Goal: Information Seeking & Learning: Check status

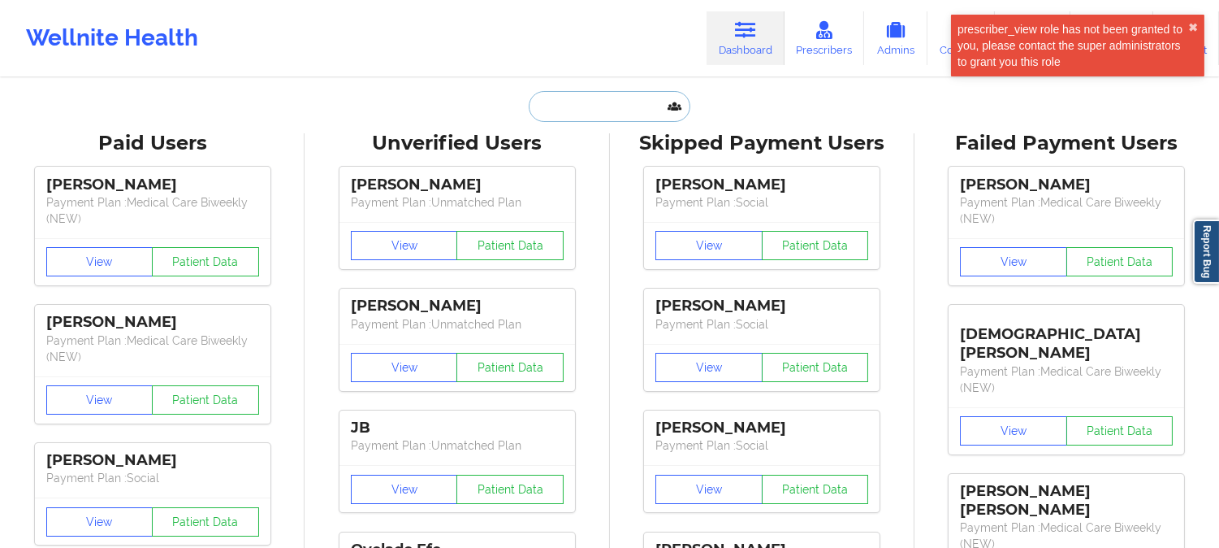
click at [635, 91] on input "text" at bounding box center [609, 106] width 161 height 31
paste input "tel:[PHONE_NUMBER]"
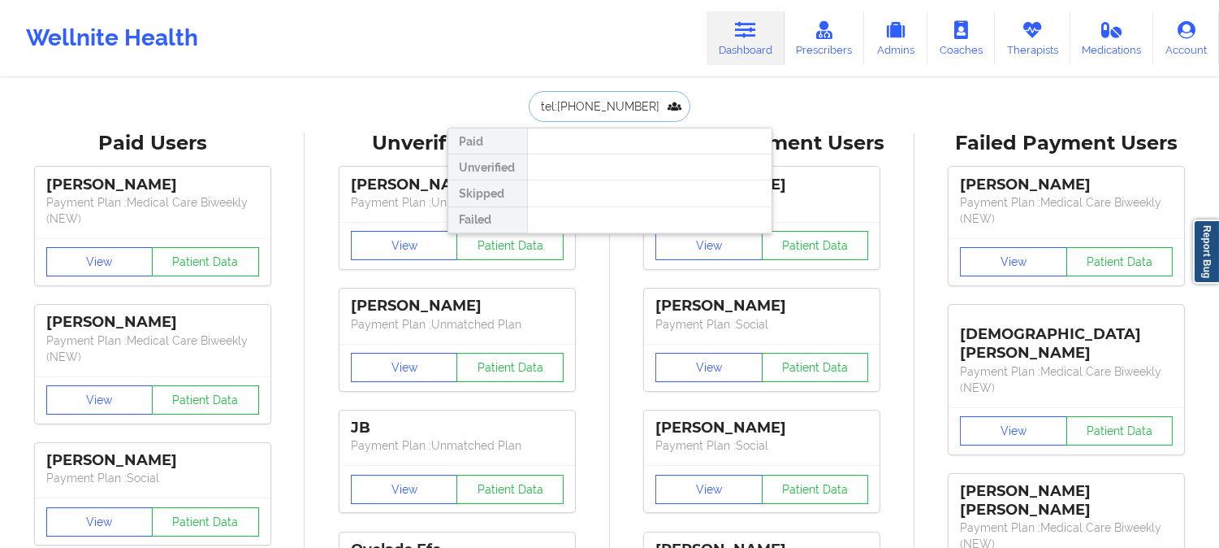
drag, startPoint x: 660, startPoint y: 103, endPoint x: 335, endPoint y: 63, distance: 328.3
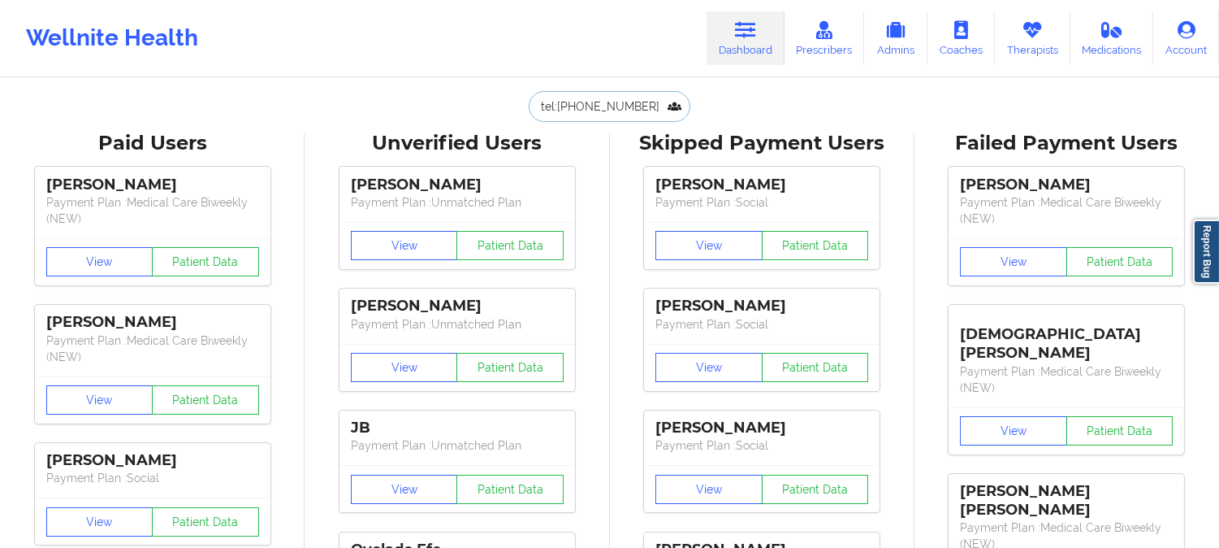
paste input "[EMAIL_ADDRESS][DOMAIN_NAME]"
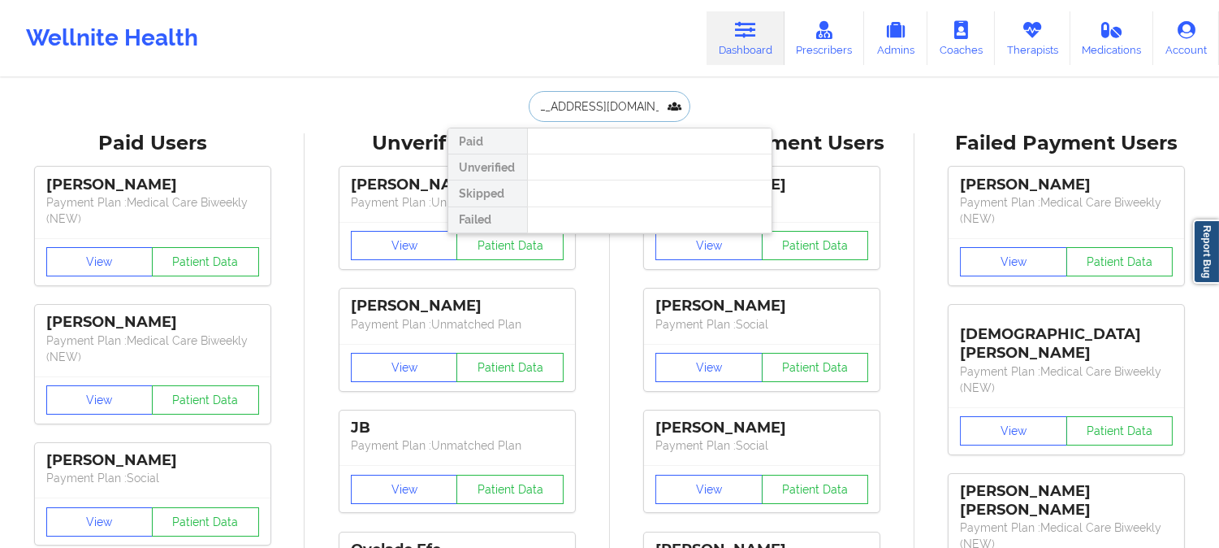
click at [564, 98] on input "[EMAIL_ADDRESS][DOMAIN_NAME]" at bounding box center [609, 106] width 161 height 31
type input "t"
click at [752, 28] on icon at bounding box center [745, 30] width 21 height 18
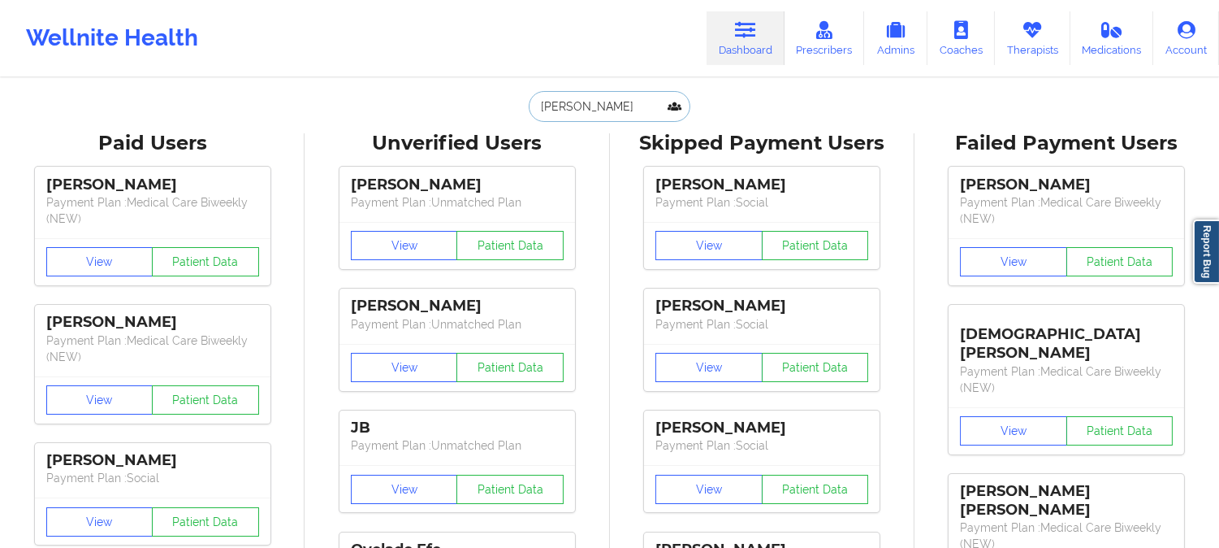
drag, startPoint x: 627, startPoint y: 106, endPoint x: 271, endPoint y: 75, distance: 358.0
paste input "[EMAIL_ADDRESS][DOMAIN_NAME]"
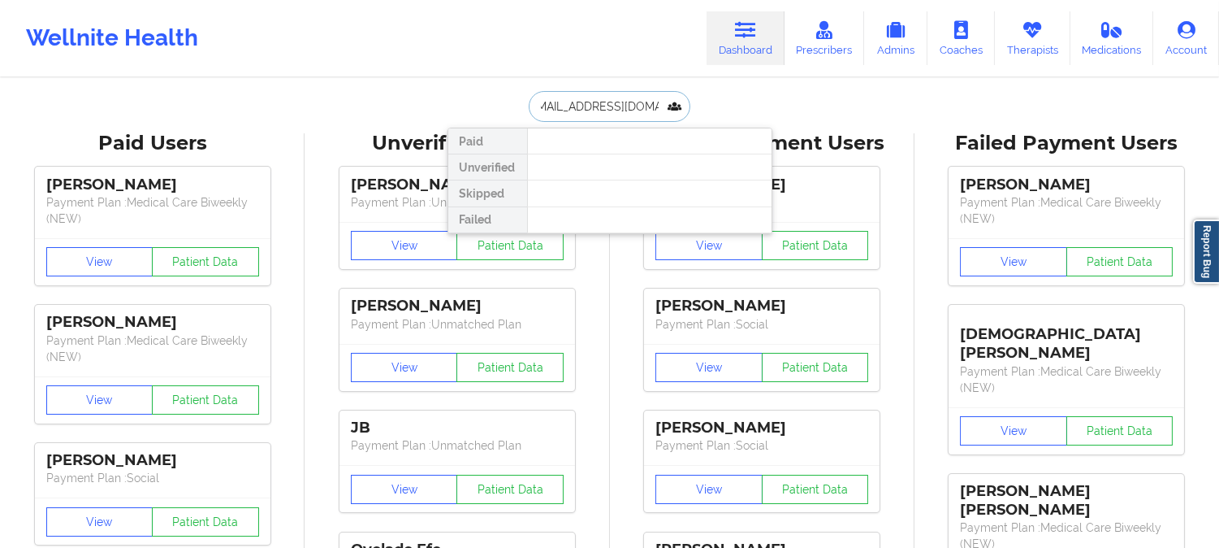
type input "[EMAIL_ADDRESS][DOMAIN_NAME]"
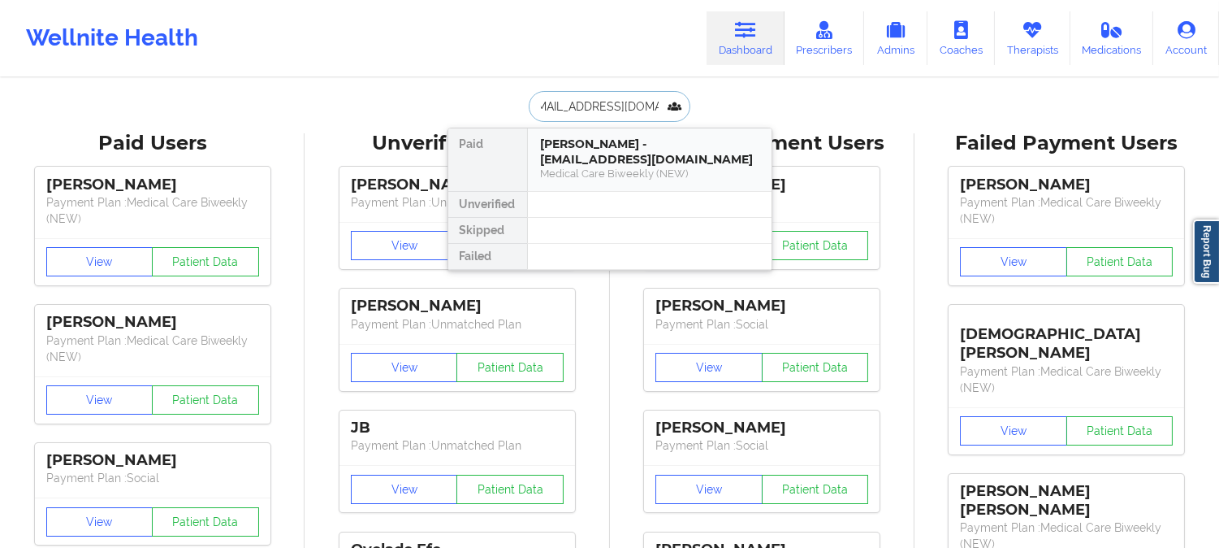
click at [631, 173] on div "Medical Care Biweekly (NEW)" at bounding box center [650, 174] width 218 height 14
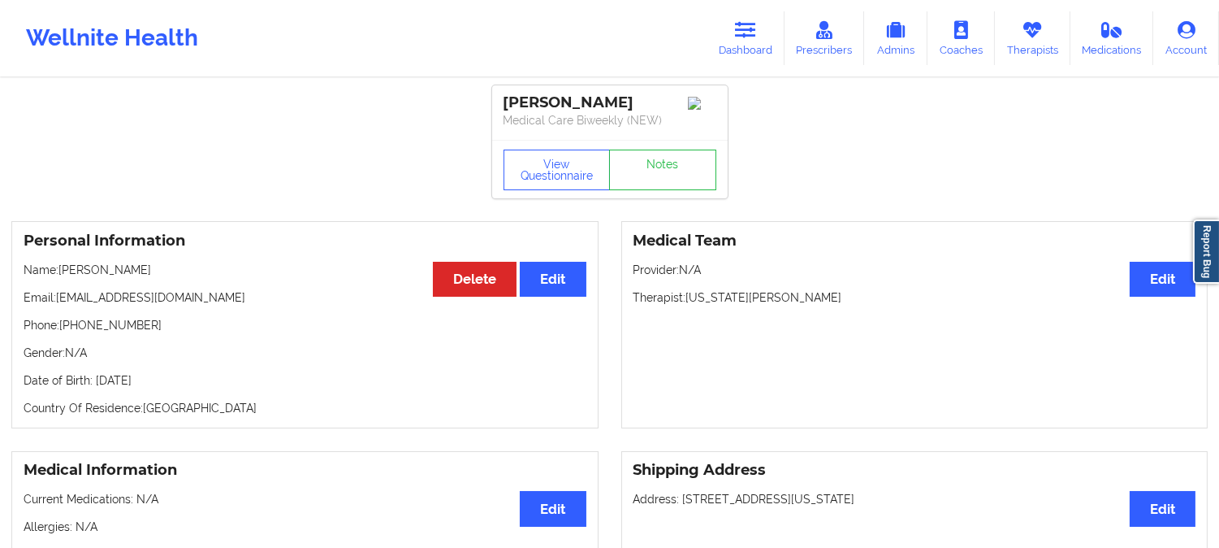
click at [539, 146] on div "View Questionnaire Notes" at bounding box center [610, 169] width 236 height 58
click at [543, 167] on button "View Questionnaire" at bounding box center [557, 169] width 107 height 41
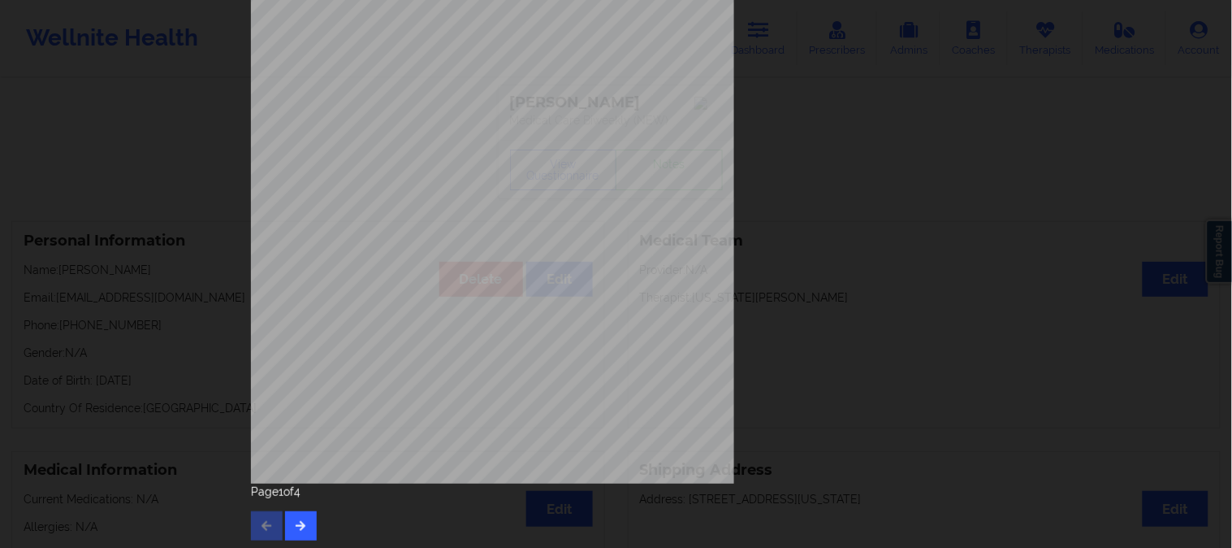
scroll to position [227, 0]
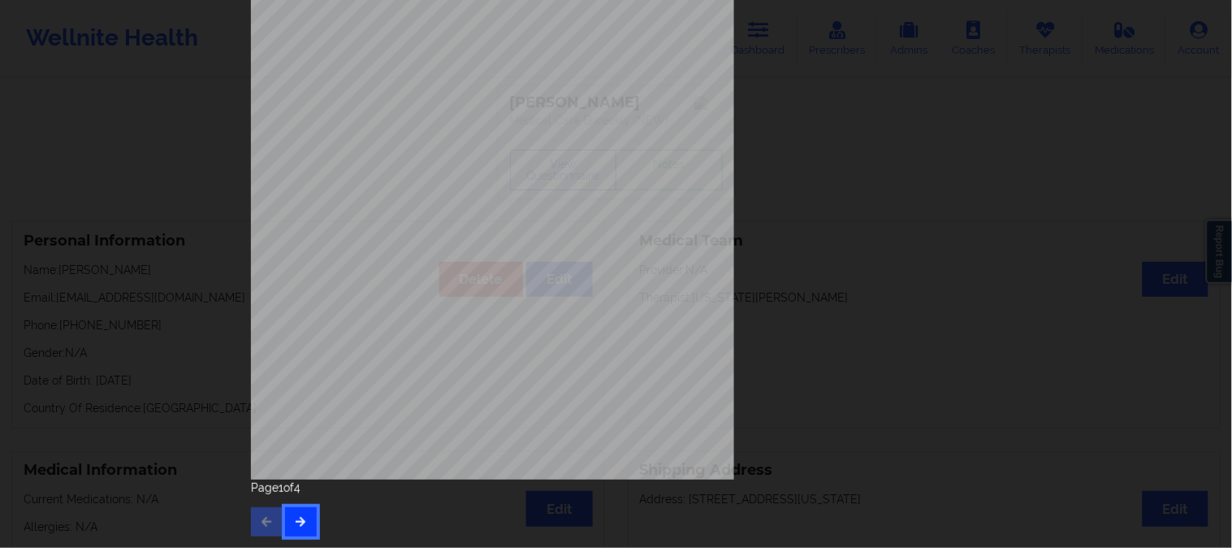
click at [299, 523] on icon "button" at bounding box center [301, 521] width 14 height 10
click at [303, 506] on div "Page 2 of 4" at bounding box center [616, 507] width 731 height 57
click at [303, 530] on button "button" at bounding box center [301, 521] width 32 height 29
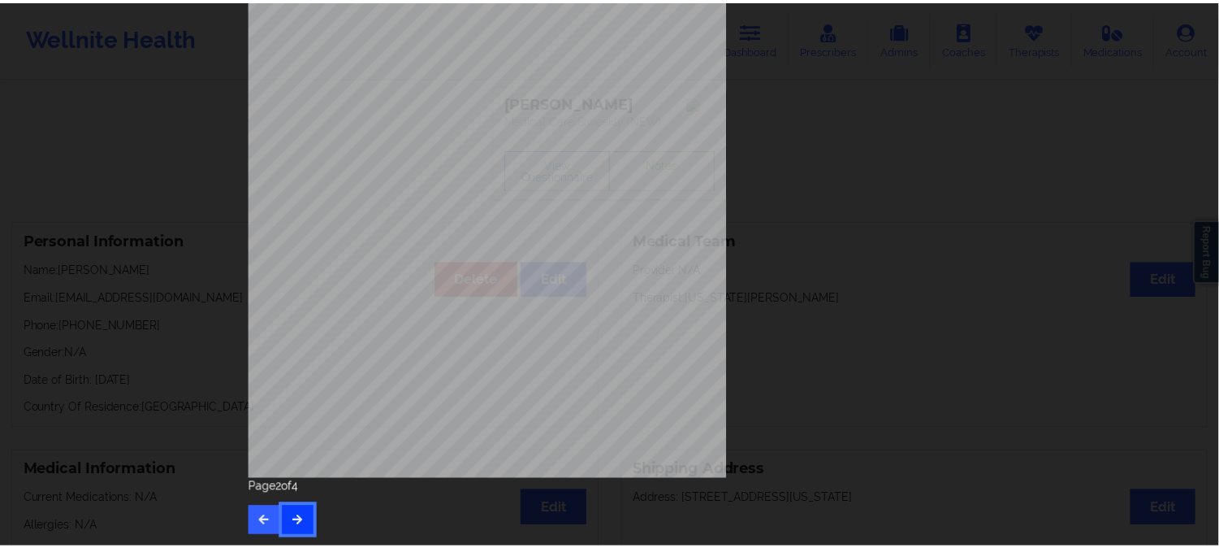
scroll to position [0, 0]
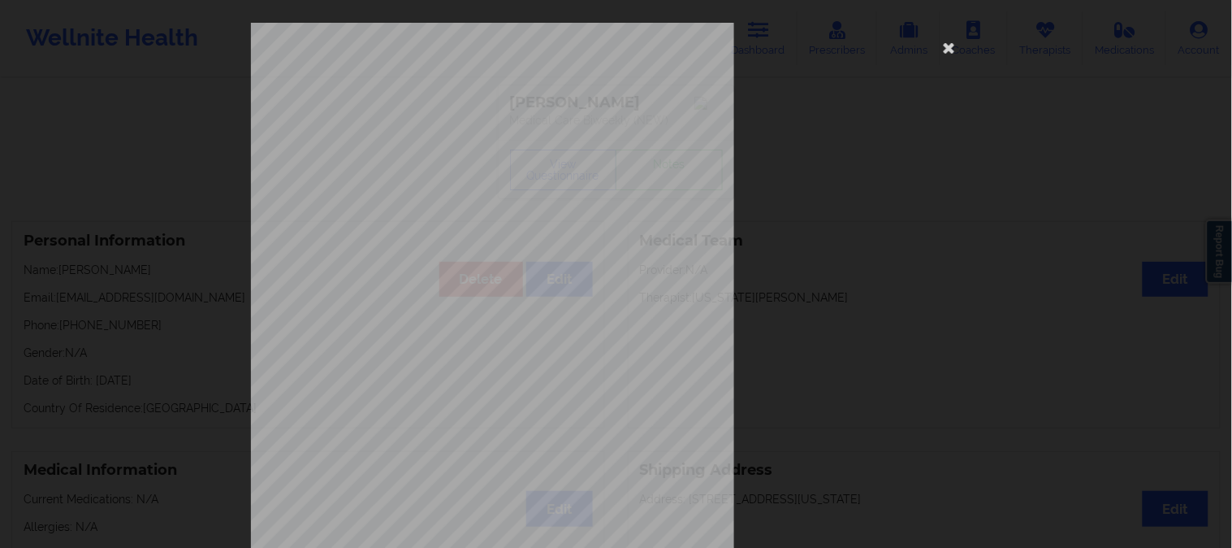
click at [984, 228] on div "This patient has not provided the type of insurance Insurance Member ID for pat…" at bounding box center [617, 393] width 754 height 764
click at [943, 38] on icon at bounding box center [950, 47] width 26 height 26
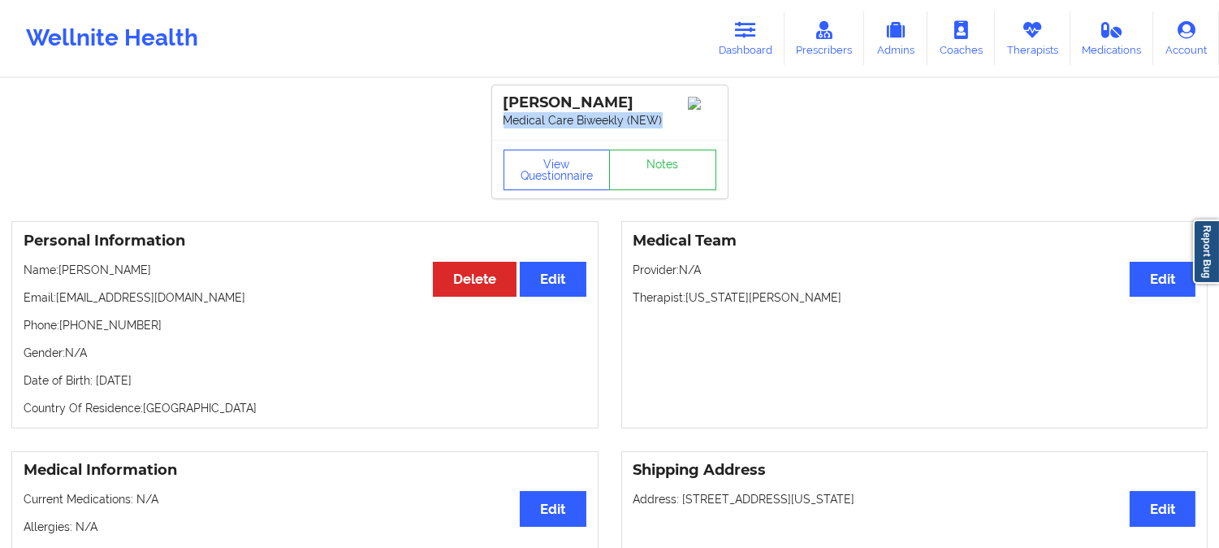
drag, startPoint x: 663, startPoint y: 120, endPoint x: 476, endPoint y: 119, distance: 186.9
copy p "Medical Care Biweekly (NEW)"
click at [751, 25] on icon at bounding box center [745, 30] width 21 height 18
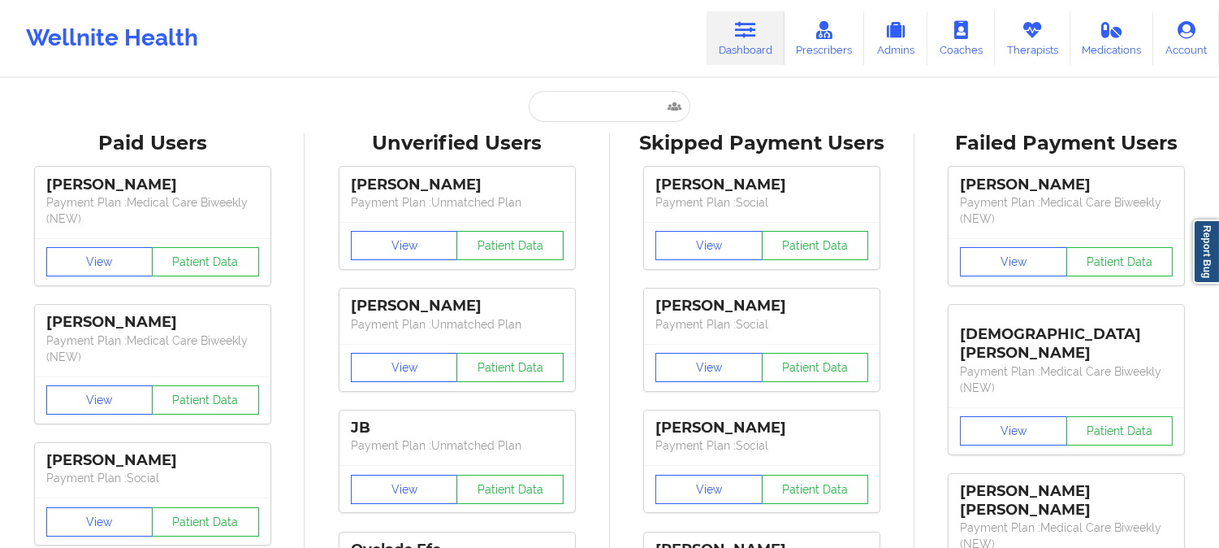
click at [556, 110] on input "text" at bounding box center [609, 106] width 161 height 31
paste input "[EMAIL_ADDRESS][DOMAIN_NAME]"
type input "[EMAIL_ADDRESS][DOMAIN_NAME]"
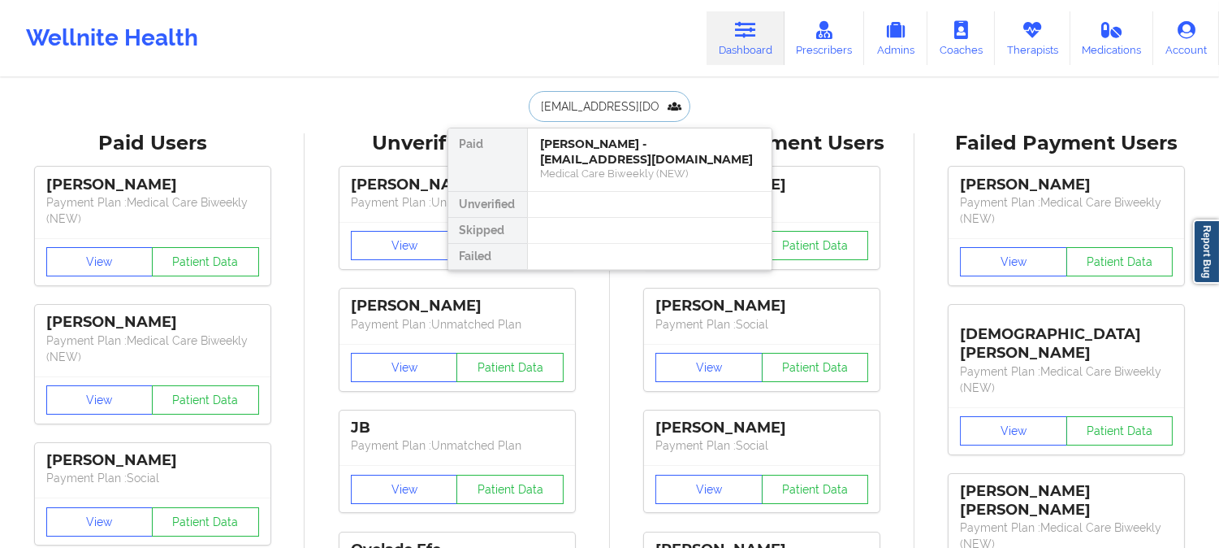
scroll to position [0, 15]
click at [663, 148] on div "[PERSON_NAME] - [EMAIL_ADDRESS][DOMAIN_NAME]" at bounding box center [650, 151] width 218 height 30
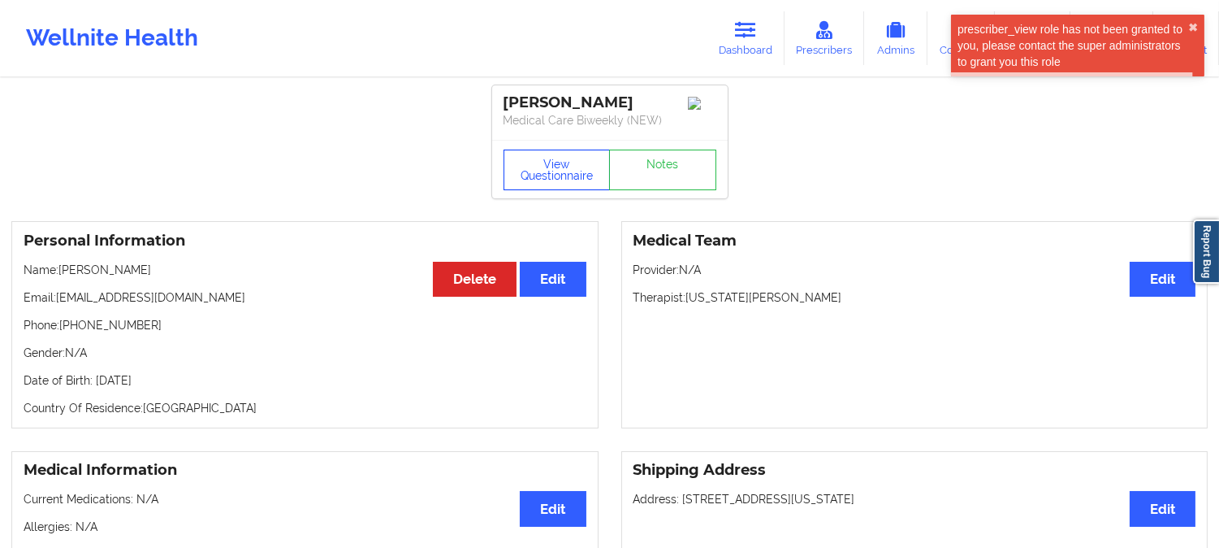
click at [574, 179] on button "View Questionnaire" at bounding box center [557, 169] width 107 height 41
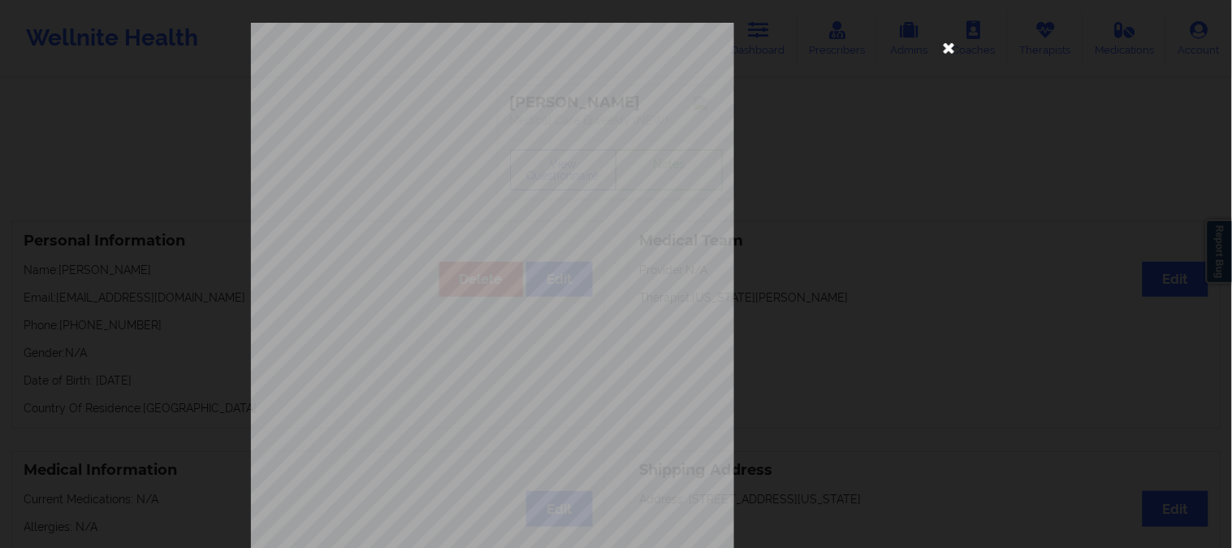
click at [946, 43] on icon at bounding box center [950, 47] width 26 height 26
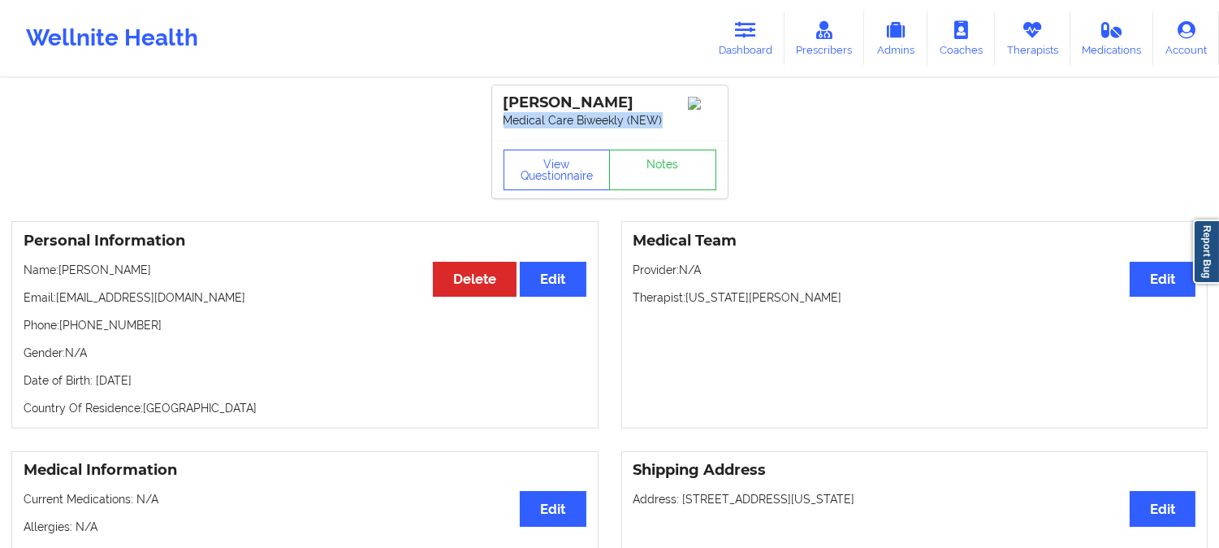
drag, startPoint x: 669, startPoint y: 118, endPoint x: 499, endPoint y: 118, distance: 170.6
click at [499, 118] on div "[PERSON_NAME] Medical Care Biweekly (NEW)" at bounding box center [610, 112] width 236 height 54
copy p "Medical Care Biweekly (NEW)"
click at [762, 50] on link "Dashboard" at bounding box center [746, 38] width 78 height 54
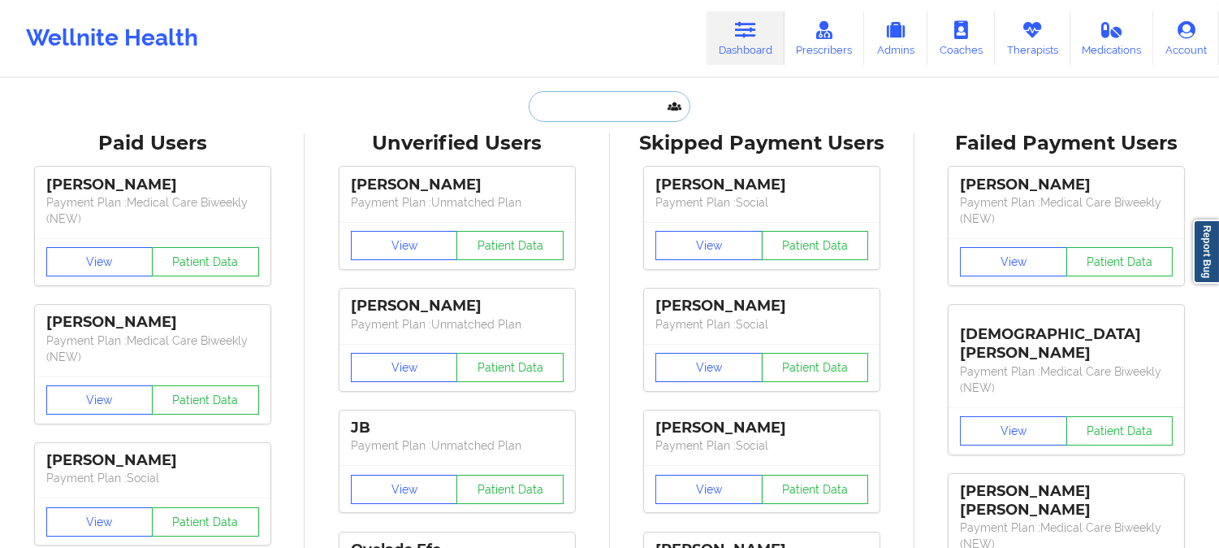
click at [624, 94] on input "text" at bounding box center [609, 106] width 161 height 31
paste input "[EMAIL_ADDRESS][DOMAIN_NAME]"
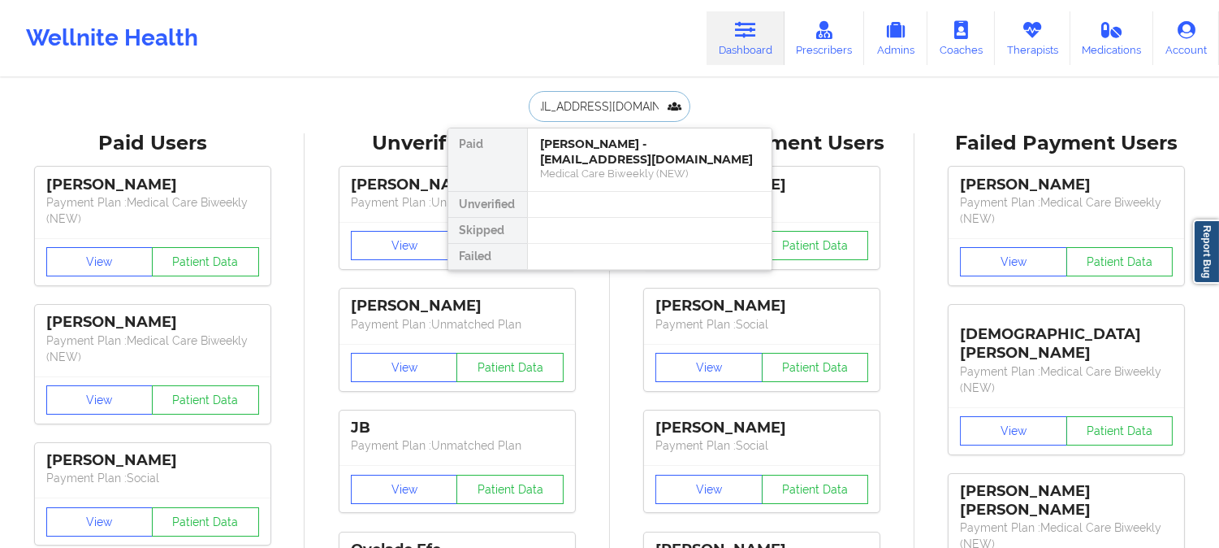
type input "[EMAIL_ADDRESS][DOMAIN_NAME]"
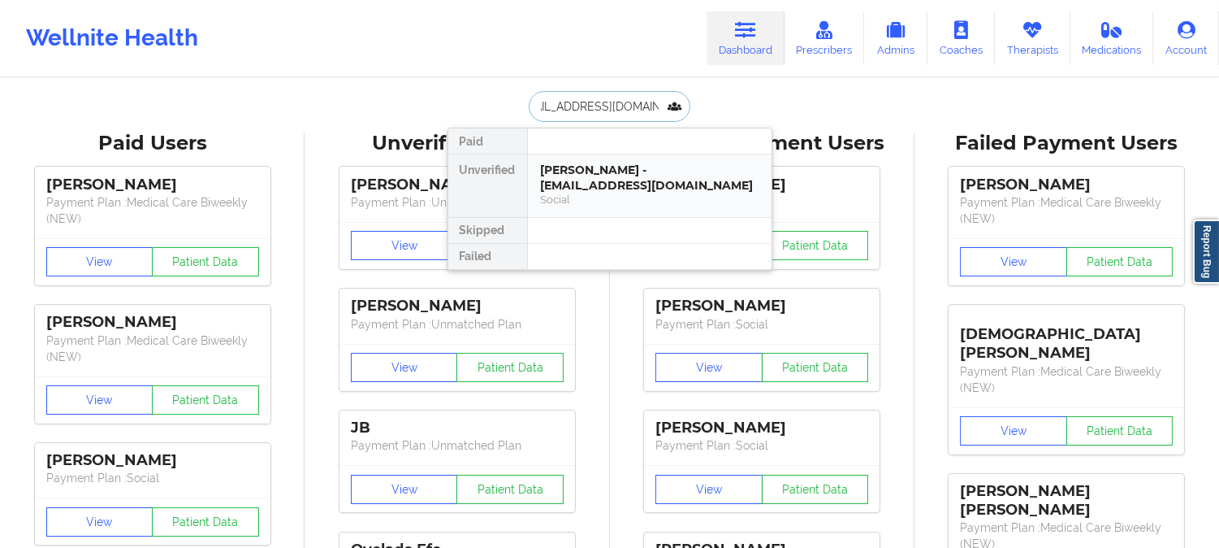
click at [606, 171] on div "[PERSON_NAME] - [EMAIL_ADDRESS][DOMAIN_NAME]" at bounding box center [650, 177] width 218 height 30
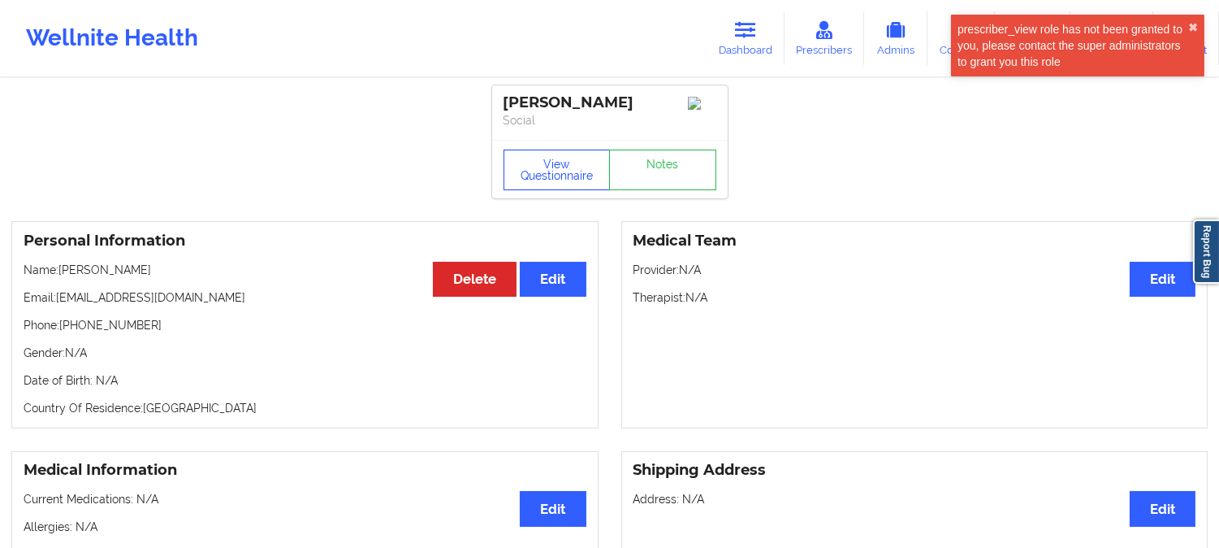
click at [543, 196] on div "View Questionnaire Notes" at bounding box center [610, 169] width 236 height 58
click at [558, 174] on button "View Questionnaire" at bounding box center [557, 169] width 107 height 41
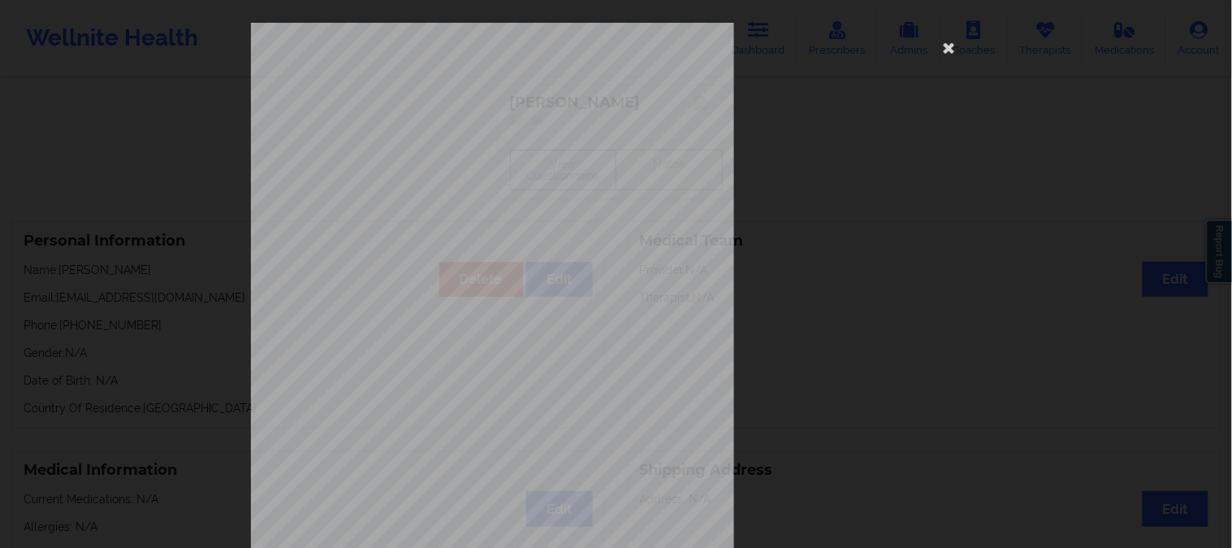
scroll to position [227, 0]
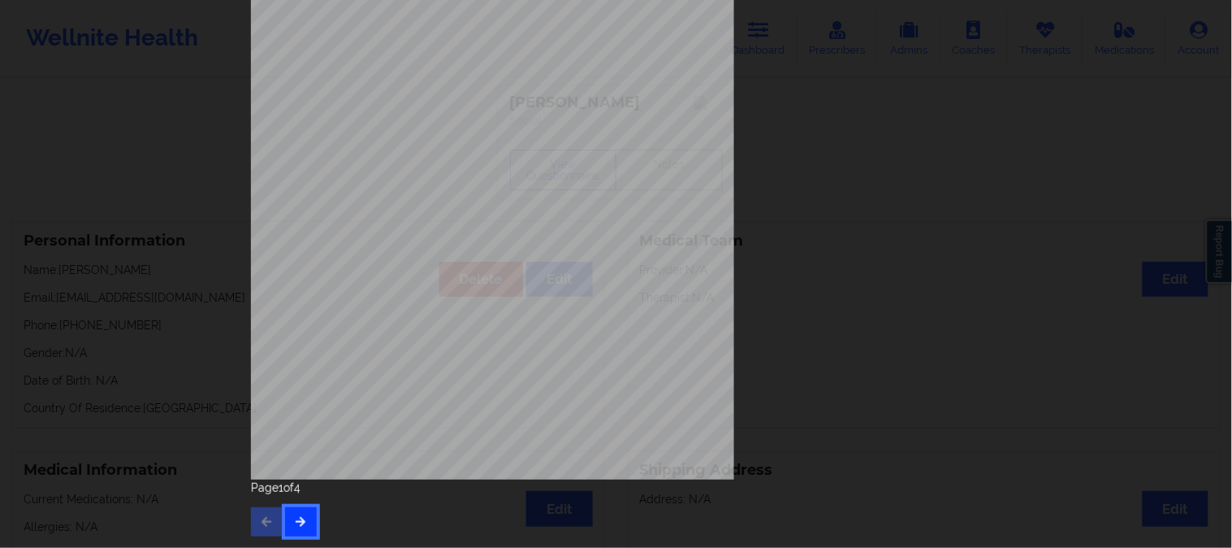
click at [286, 522] on button "button" at bounding box center [301, 521] width 32 height 29
click at [313, 500] on div "Page 2 of 4" at bounding box center [616, 507] width 731 height 57
click at [301, 508] on button "button" at bounding box center [301, 521] width 32 height 29
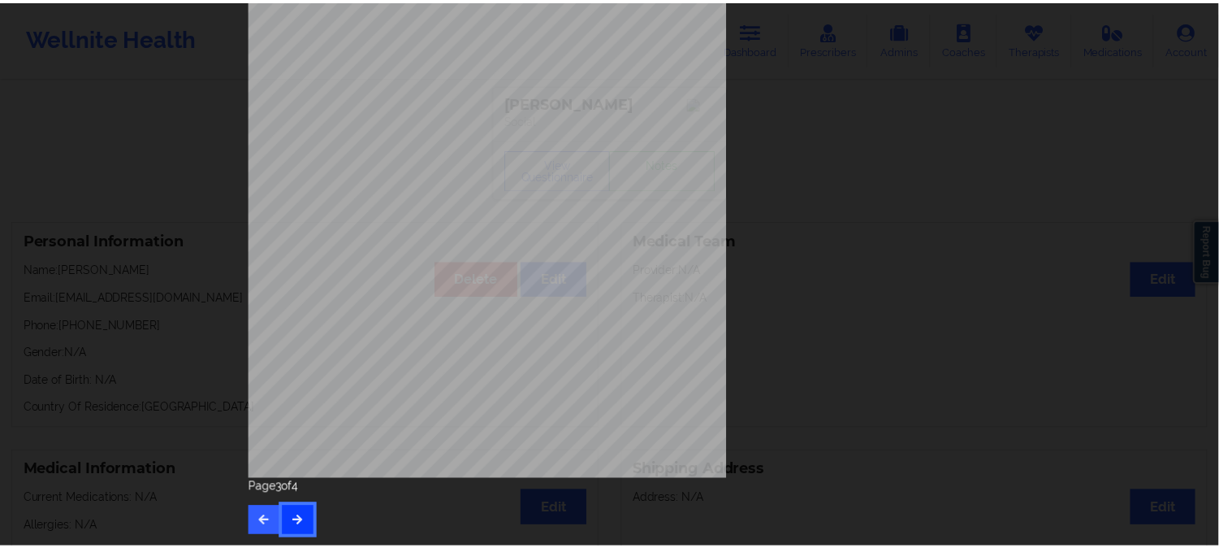
scroll to position [0, 0]
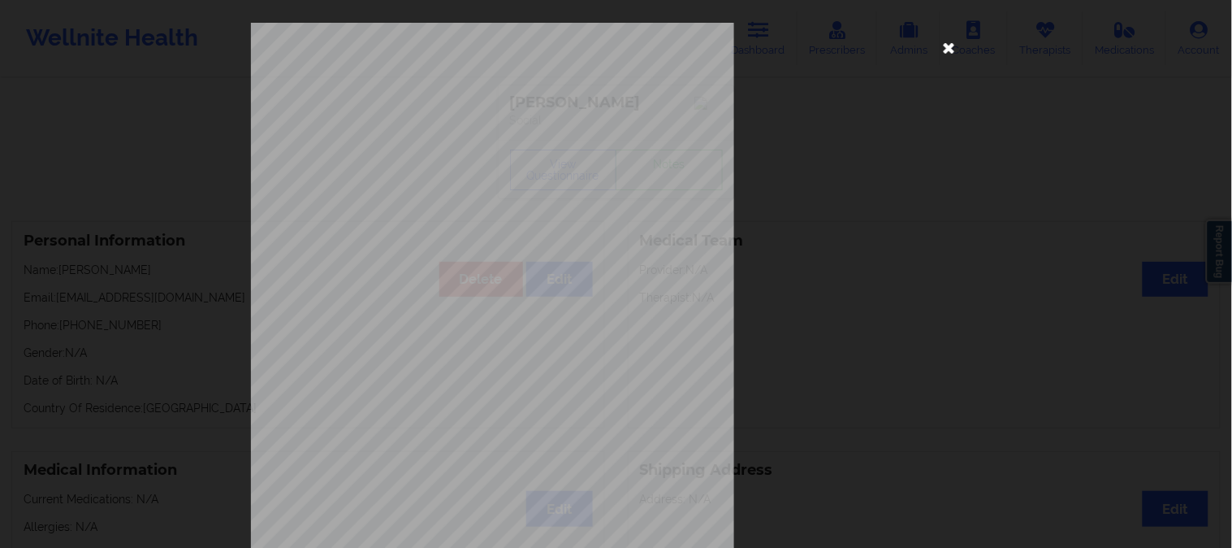
click at [942, 45] on icon at bounding box center [950, 47] width 26 height 26
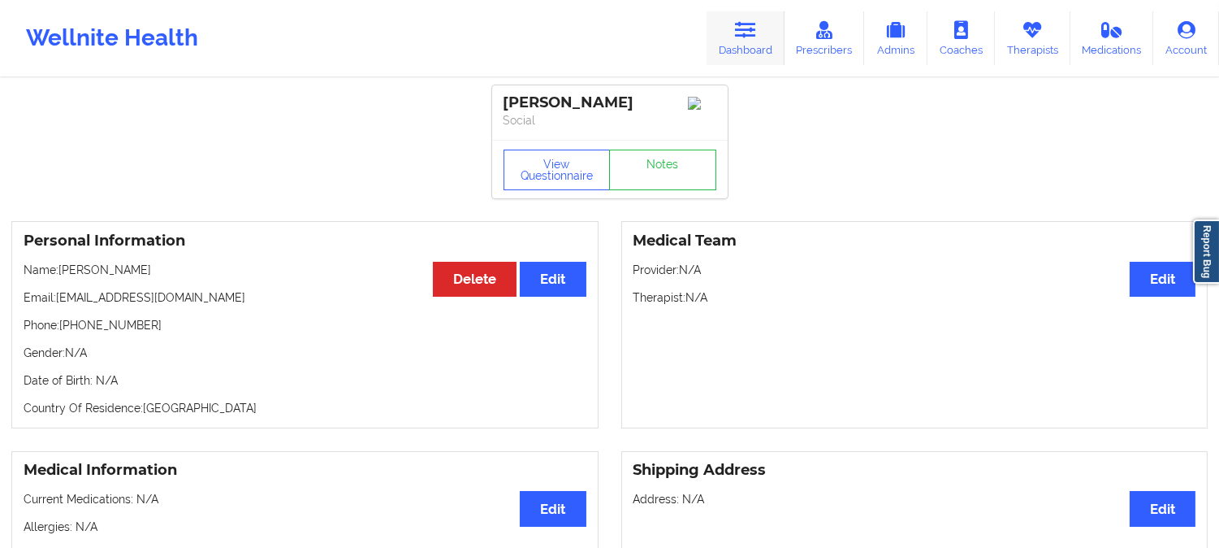
click at [745, 22] on icon at bounding box center [745, 30] width 21 height 18
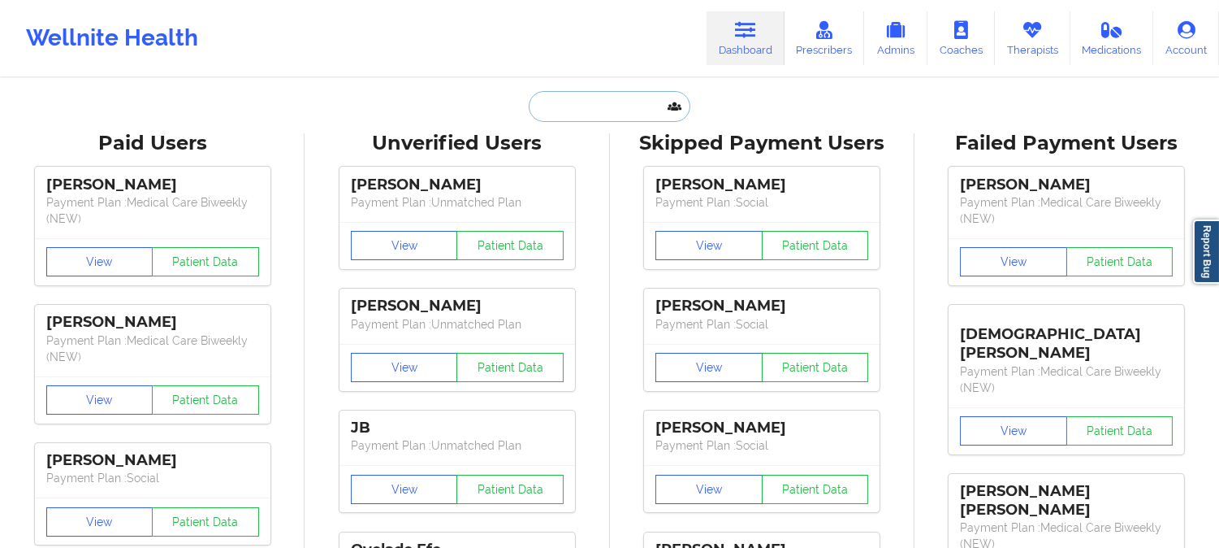
drag, startPoint x: 628, startPoint y: 120, endPoint x: 583, endPoint y: 106, distance: 47.0
click at [627, 119] on input "text" at bounding box center [609, 106] width 161 height 31
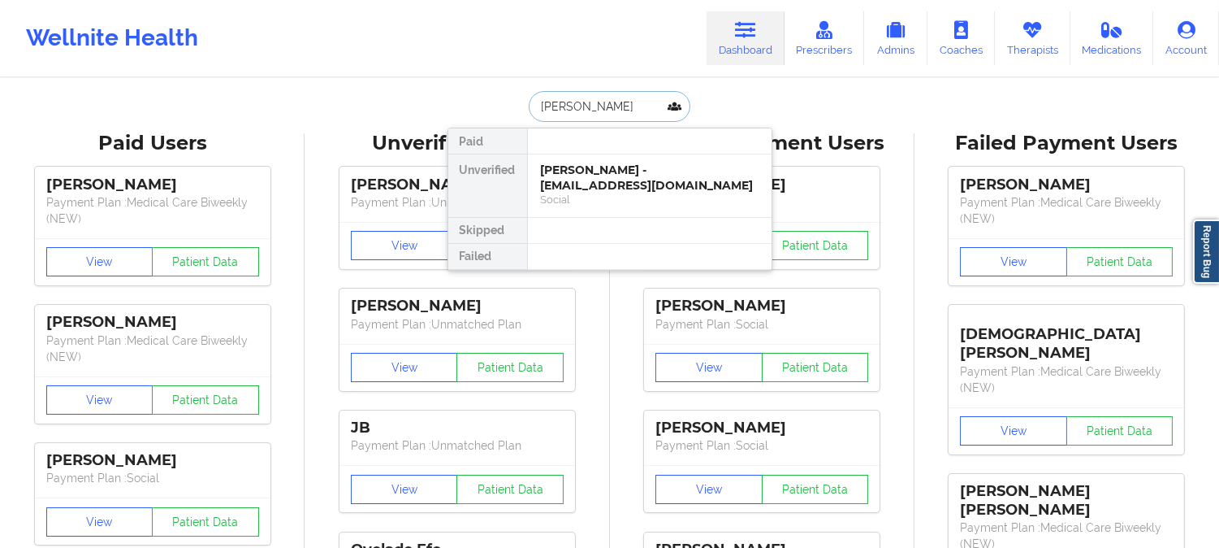
type input "[PERSON_NAME]"
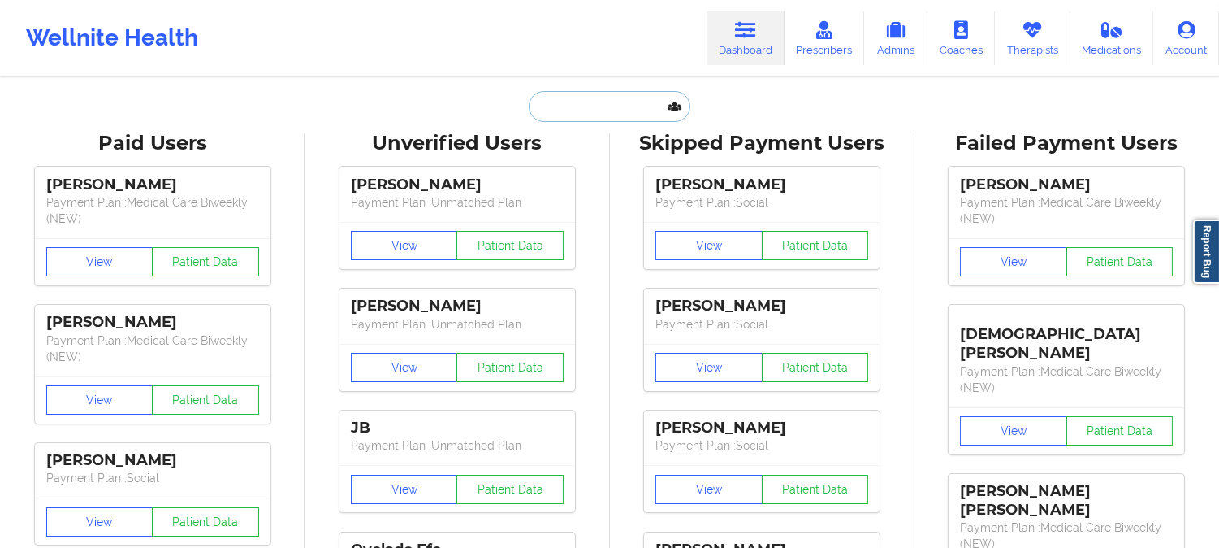
click at [643, 103] on input "text" at bounding box center [609, 106] width 161 height 31
paste input "mariamcandrew@yahoo.com"
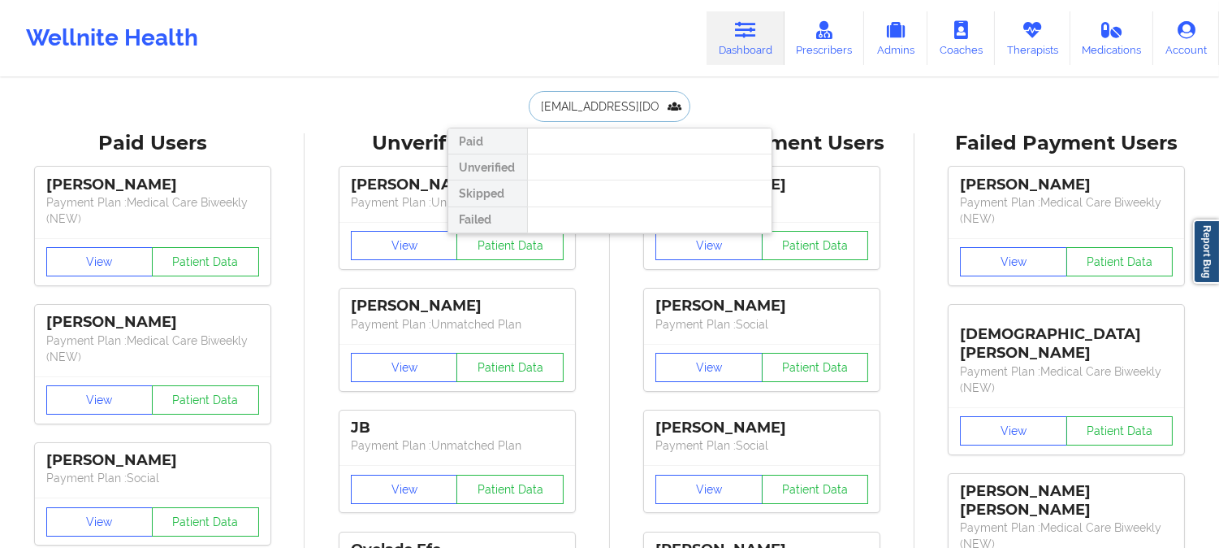
scroll to position [0, 26]
type input "mariamcandrew@yahoo.com"
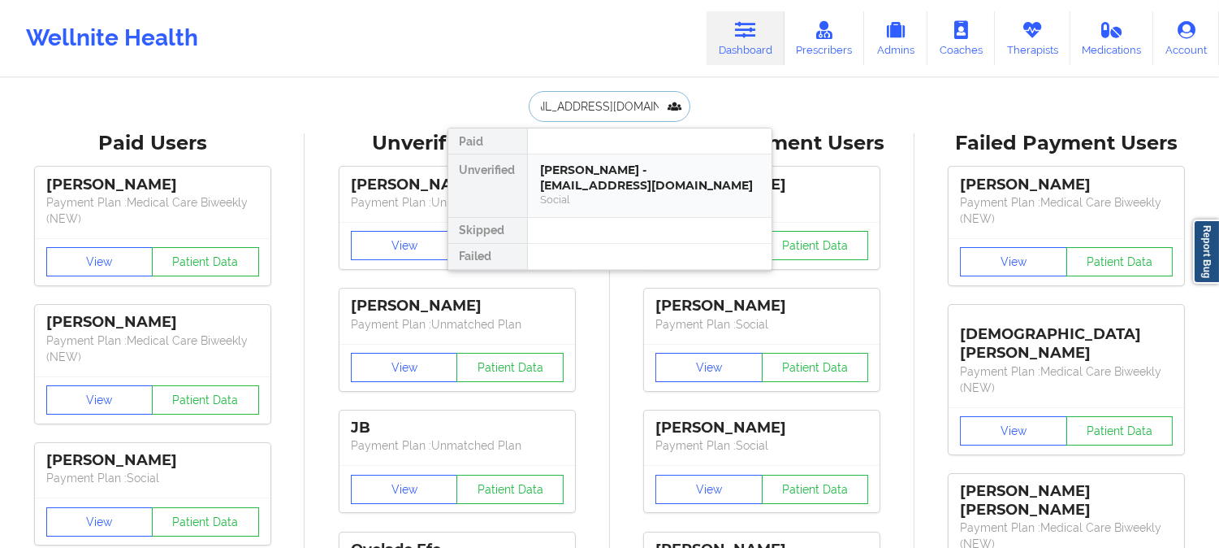
click at [699, 171] on div "Maria McAndrew - mariamcandrew@yahoo.com" at bounding box center [650, 177] width 218 height 30
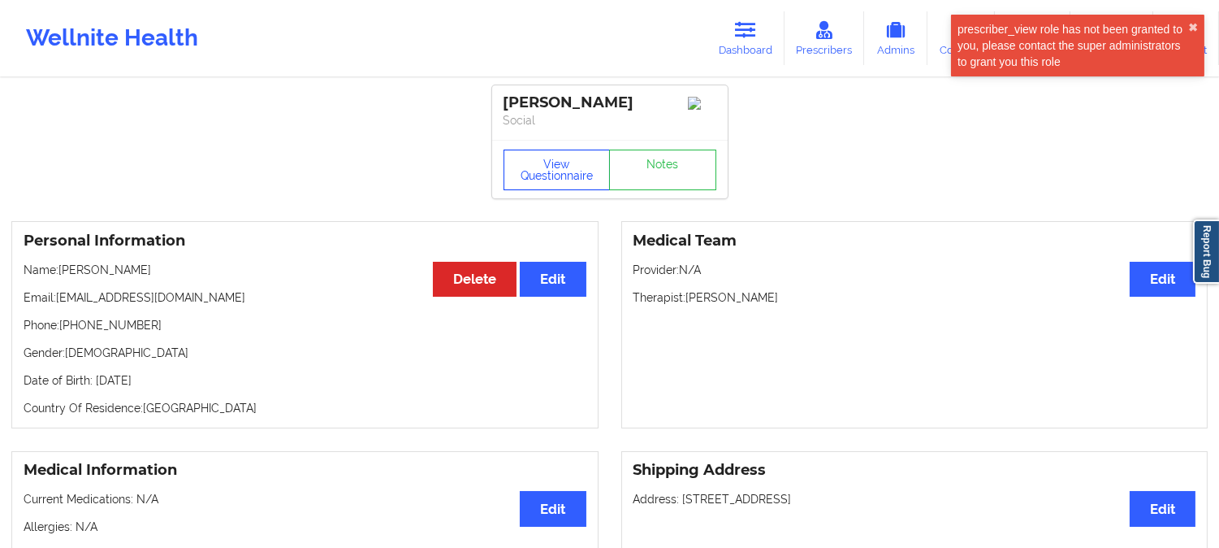
click at [556, 174] on button "View Questionnaire" at bounding box center [557, 169] width 107 height 41
